Goal: Information Seeking & Learning: Learn about a topic

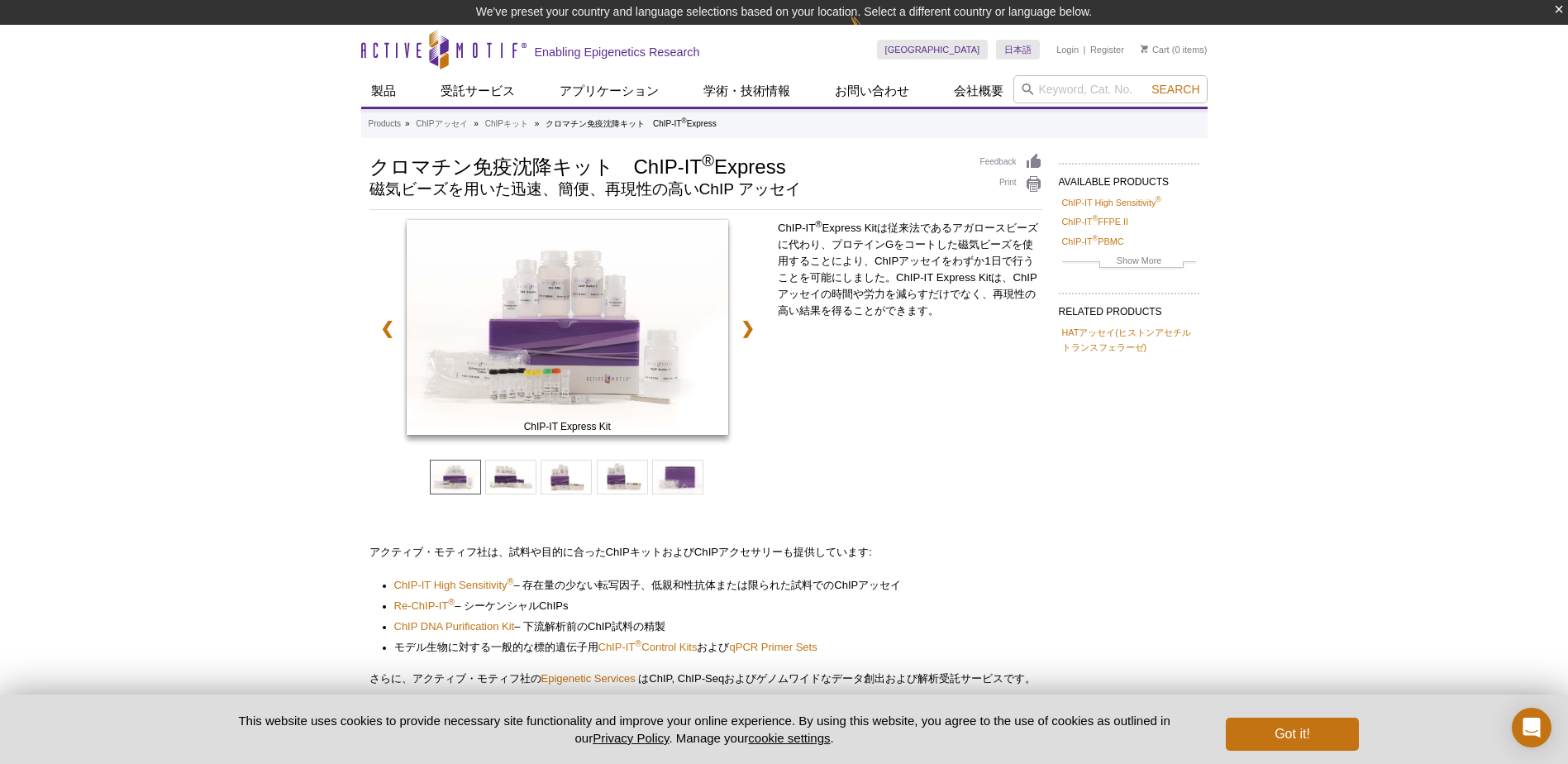
drag, startPoint x: 626, startPoint y: 163, endPoint x: 782, endPoint y: 169, distance: 156.1
click at [782, 169] on h1 "クロマチン免疫沈降キット　ChIP-IT ® Express" at bounding box center [666, 165] width 594 height 25
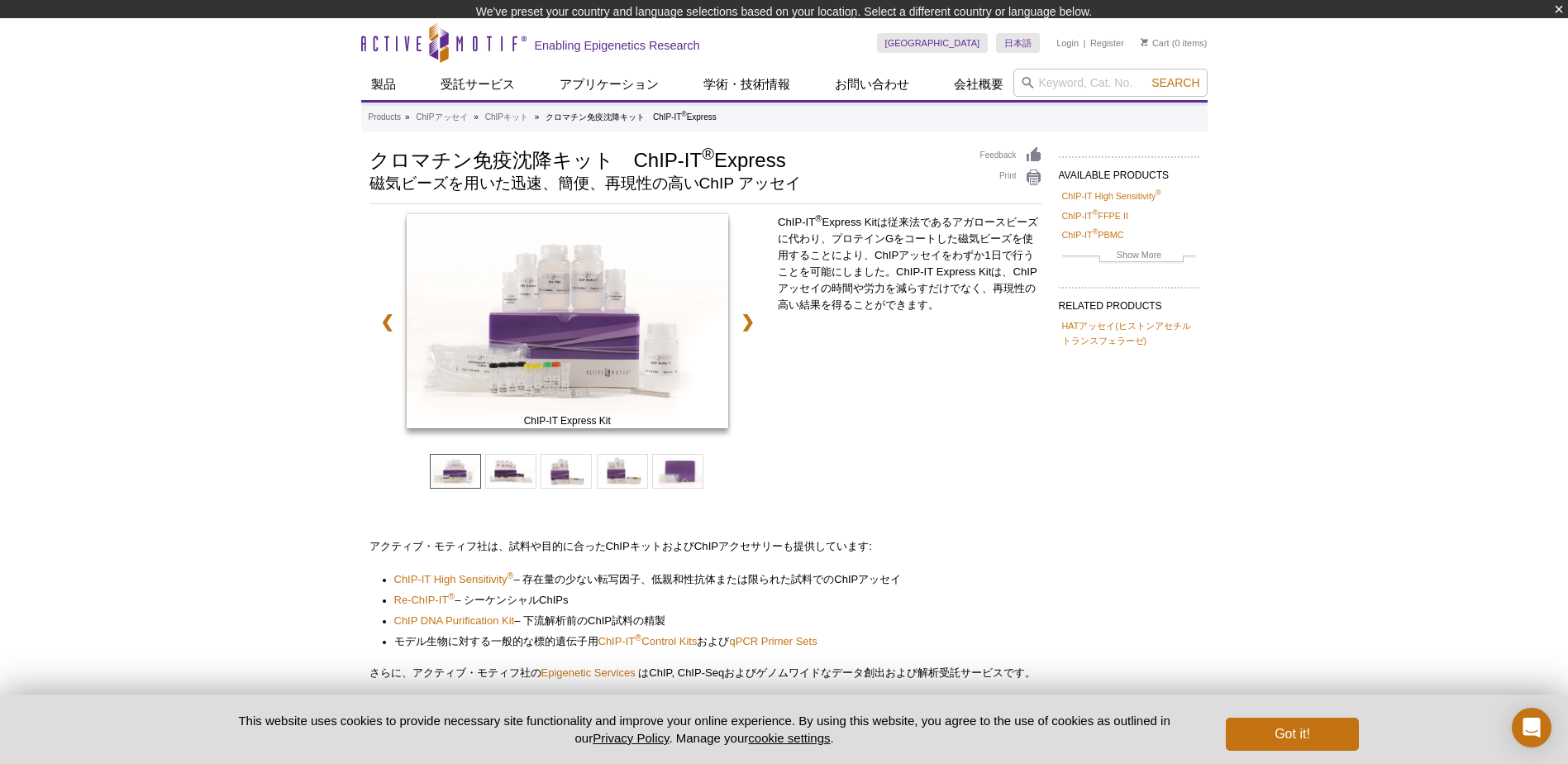
copy h1 "ChIP-IT ® Express"
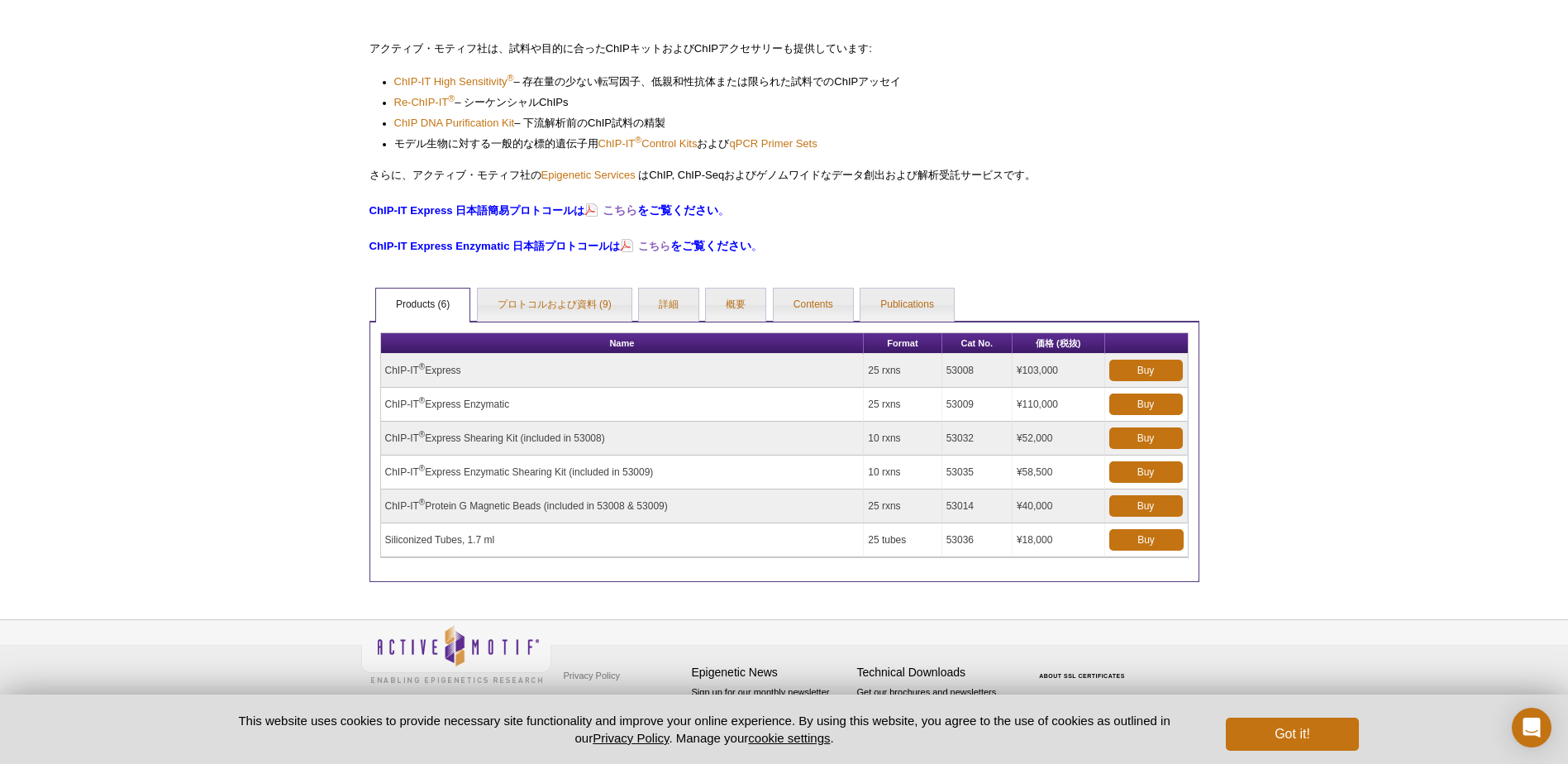
scroll to position [479, 0]
drag, startPoint x: 467, startPoint y: 372, endPoint x: 386, endPoint y: 374, distance: 81.0
click at [386, 374] on td "ChIP-IT ® Express" at bounding box center [623, 370] width 484 height 34
copy td "ChIP-IT ® Express"
